Goal: Information Seeking & Learning: Learn about a topic

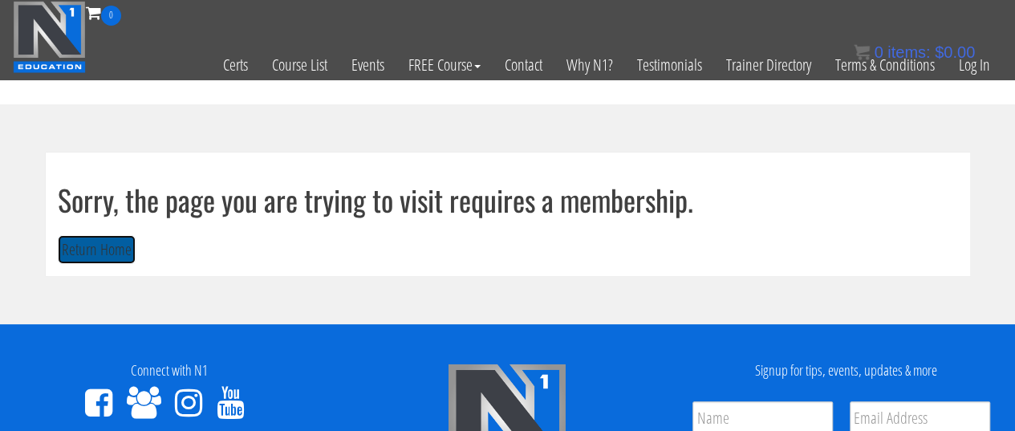
click at [93, 258] on button "Return Home" at bounding box center [97, 250] width 78 height 30
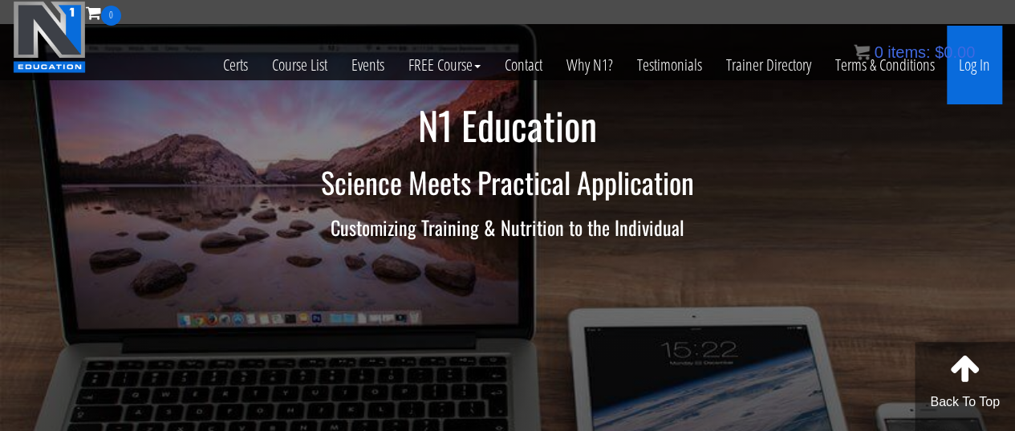
click at [968, 75] on link "Log In" at bounding box center [974, 65] width 55 height 79
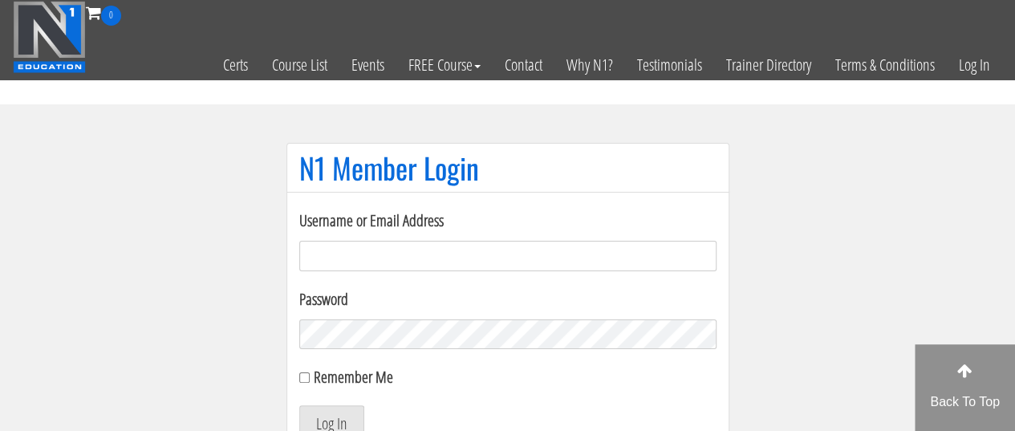
type input "[EMAIL_ADDRESS][DOMAIN_NAME]"
click at [340, 404] on form "Username or Email Address sarahasmith513@gmail.com Password Remember Me Log In" at bounding box center [507, 324] width 417 height 230
click at [340, 410] on button "Log In" at bounding box center [331, 422] width 65 height 34
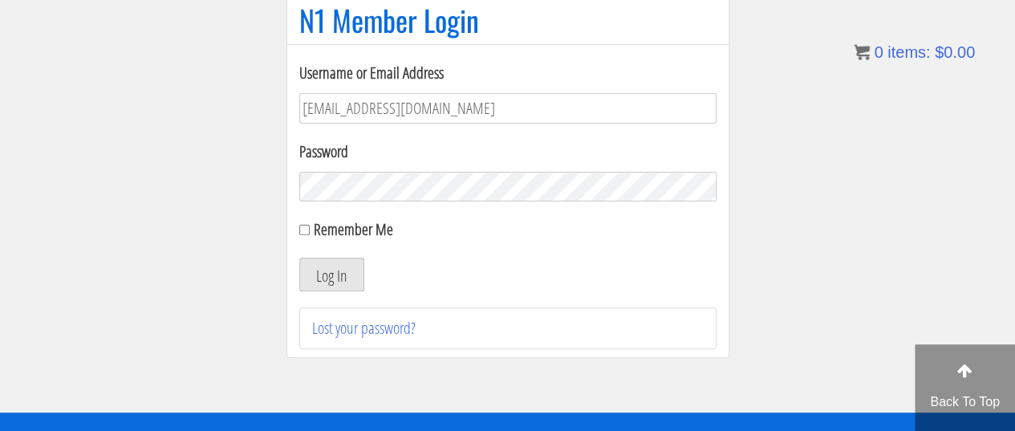
scroll to position [169, 0]
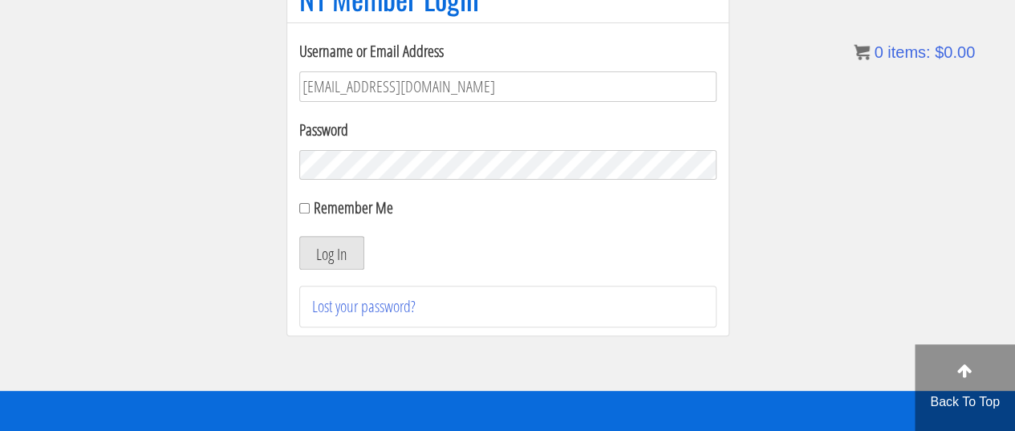
click at [318, 255] on button "Log In" at bounding box center [331, 253] width 65 height 34
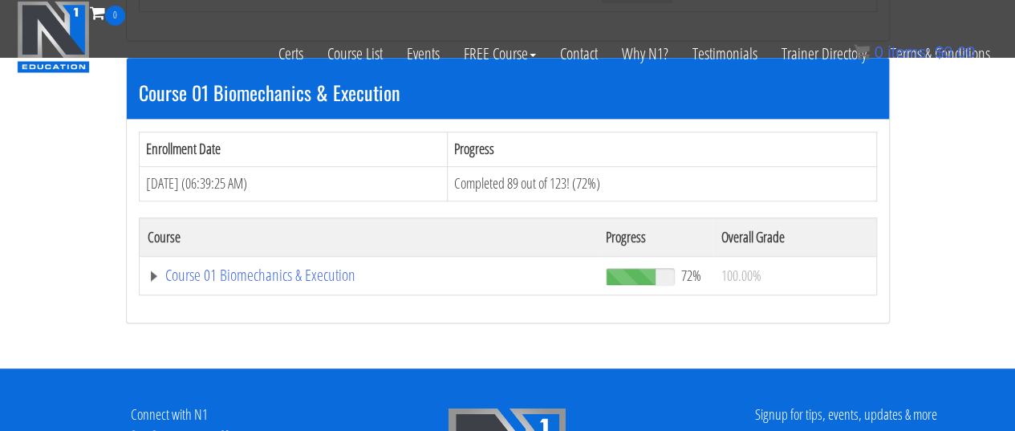
scroll to position [464, 0]
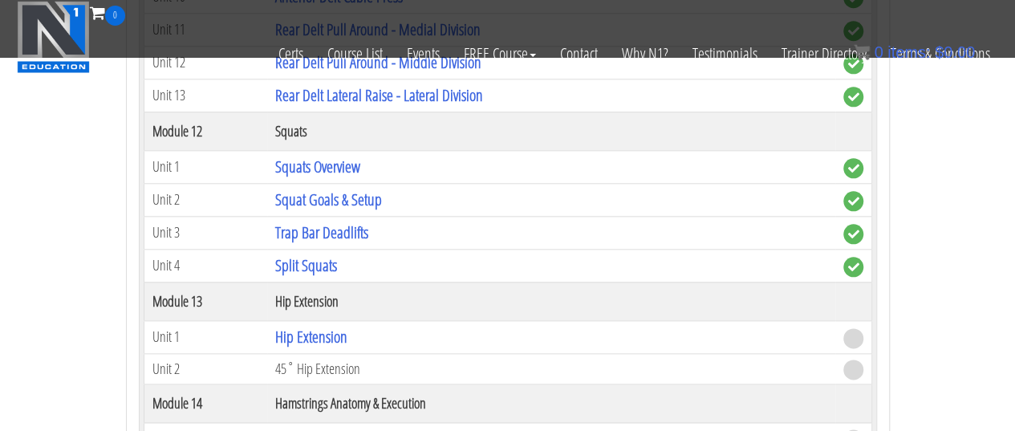
scroll to position [3873, 0]
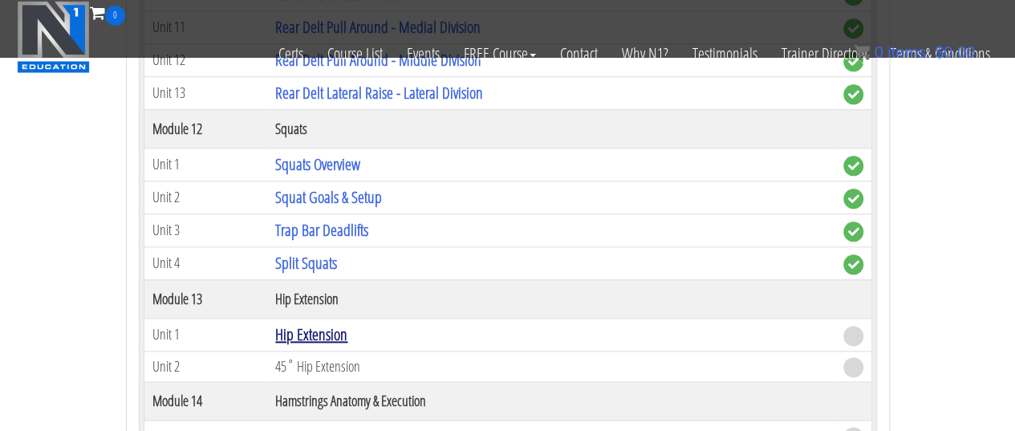
click at [315, 323] on link "Hip Extension" at bounding box center [311, 334] width 72 height 22
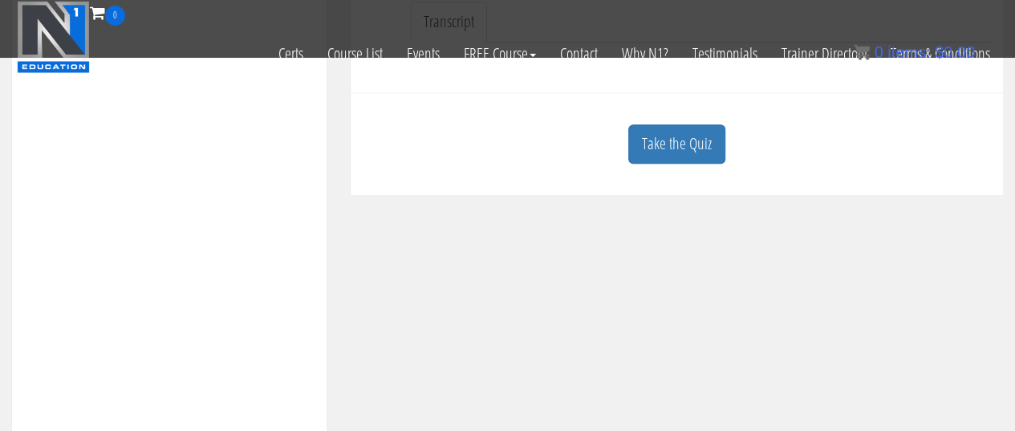
scroll to position [491, 0]
click at [674, 131] on link "Take the Quiz" at bounding box center [676, 139] width 97 height 39
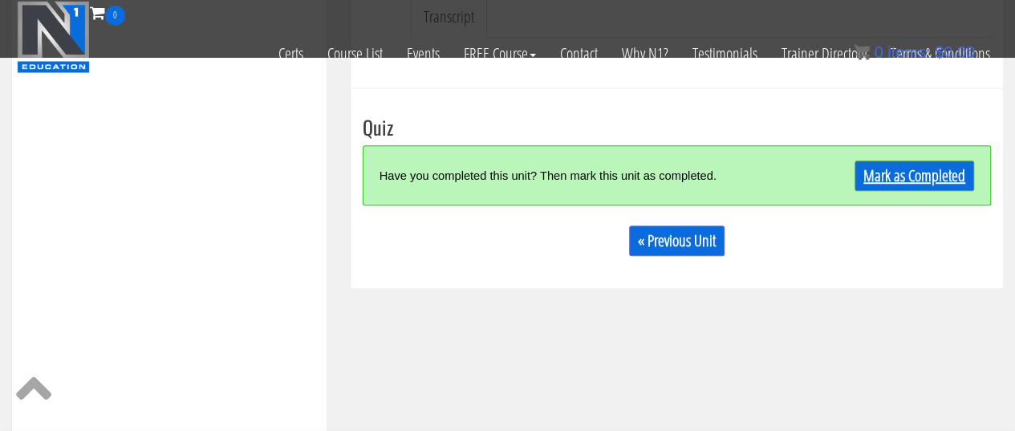
click at [883, 175] on link "Mark as Completed" at bounding box center [915, 175] width 120 height 30
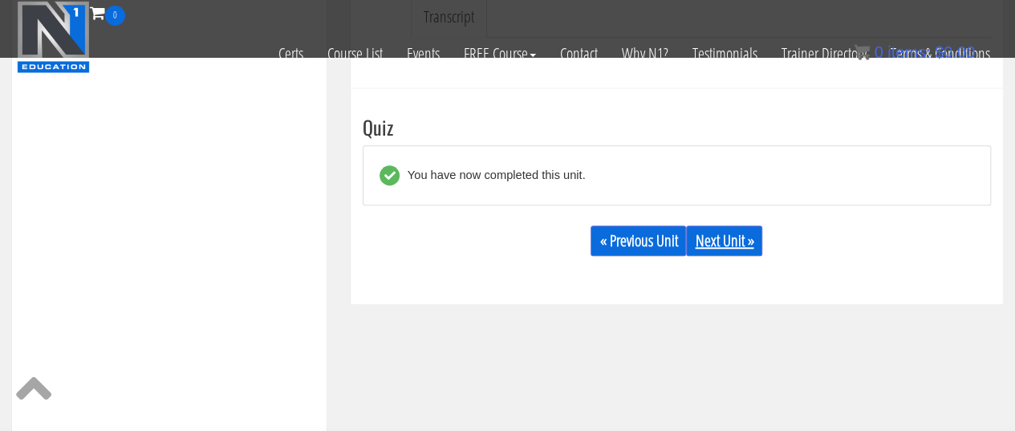
click at [730, 248] on link "Next Unit »" at bounding box center [724, 240] width 76 height 30
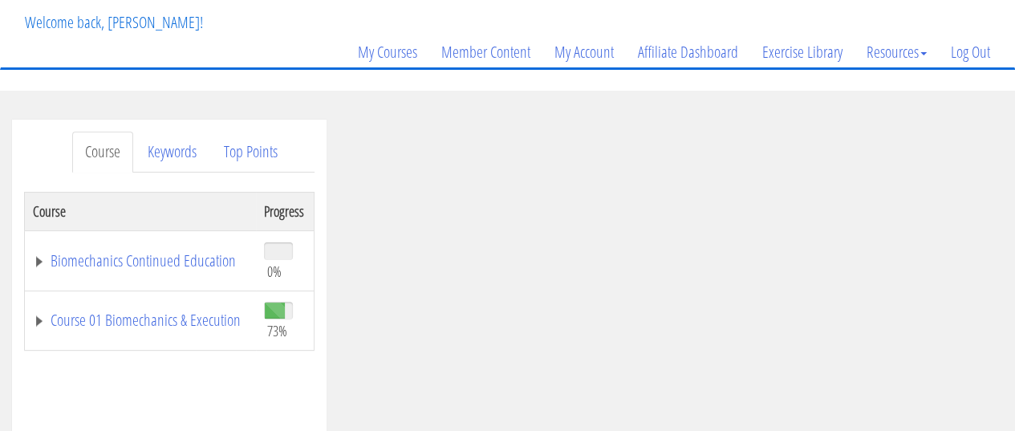
scroll to position [191, 0]
